Goal: Register for event/course

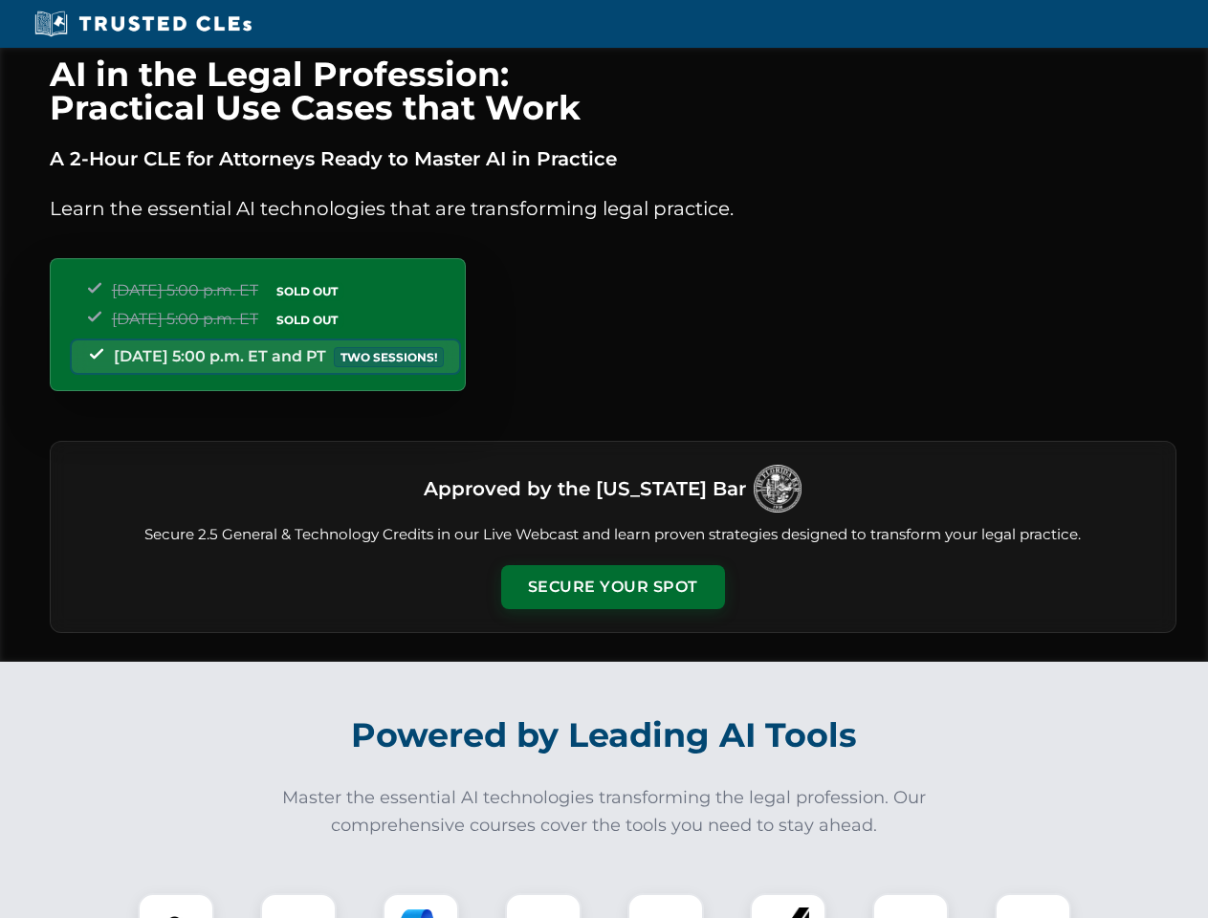
click at [612, 587] on button "Secure Your Spot" at bounding box center [613, 587] width 224 height 44
click at [176, 906] on img at bounding box center [175, 931] width 55 height 55
